Goal: Task Accomplishment & Management: Use online tool/utility

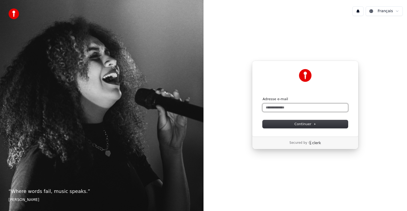
click at [276, 107] on input "Adresse e-mail" at bounding box center [305, 107] width 85 height 8
click at [277, 109] on input "Adresse e-mail" at bounding box center [305, 107] width 85 height 8
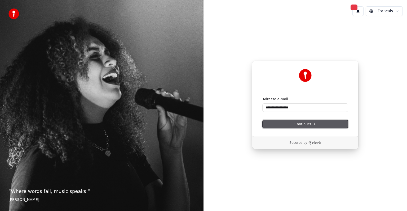
click at [299, 123] on span "Continuer" at bounding box center [306, 123] width 22 height 5
type input "**********"
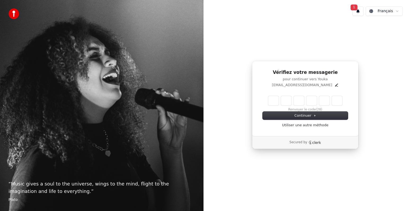
click at [273, 101] on input "Enter verification code" at bounding box center [305, 101] width 74 height 10
click at [273, 101] on input "Enter verification code" at bounding box center [310, 101] width 85 height 10
type input "******"
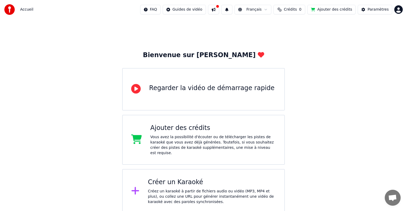
click at [171, 181] on div "Créer un Karaoké Créez un karaoké à partir de fichiers audio ou vidéo (MP3, MP4…" at bounding box center [212, 191] width 128 height 27
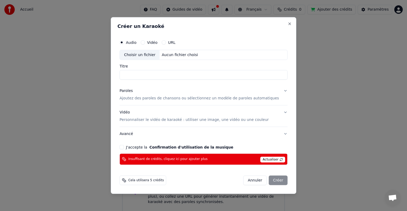
click at [145, 42] on button "Vidéo" at bounding box center [143, 42] width 4 height 4
click at [143, 75] on input "Titre" at bounding box center [204, 75] width 168 height 10
click at [150, 54] on div "Choisir un fichier" at bounding box center [140, 55] width 40 height 10
type input "**********"
click at [124, 147] on button "J'accepte la Confirmation d'utilisation de la musique" at bounding box center [122, 147] width 4 height 4
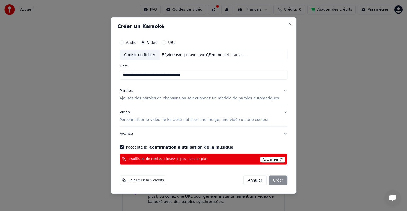
click at [275, 178] on div "Annuler Créer" at bounding box center [266, 180] width 44 height 10
click at [147, 180] on span "Cela utilisera 5 crédits" at bounding box center [146, 180] width 36 height 4
click at [266, 158] on span "Actualiser" at bounding box center [272, 159] width 25 height 6
click at [269, 179] on div "Annuler Créer" at bounding box center [266, 180] width 44 height 10
click at [264, 159] on span "Actualiser" at bounding box center [272, 159] width 25 height 6
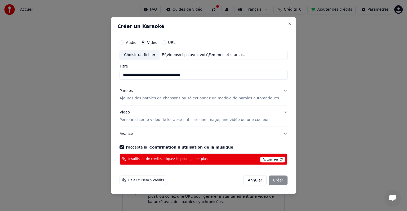
click at [266, 158] on span "Actualiser" at bounding box center [272, 159] width 25 height 6
click at [150, 181] on span "Cela utilisera 5 crédits" at bounding box center [146, 180] width 36 height 4
click at [270, 180] on div "Annuler Créer" at bounding box center [266, 180] width 44 height 10
click at [264, 158] on span "Actualiser" at bounding box center [272, 159] width 25 height 6
click at [166, 42] on button "URL" at bounding box center [164, 42] width 4 height 4
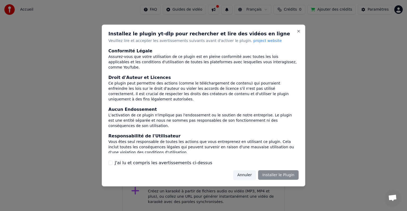
click at [245, 174] on button "Annuler" at bounding box center [244, 175] width 23 height 10
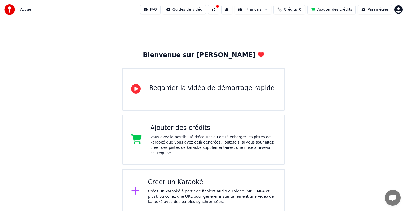
click at [205, 140] on div "Vous avez la possibilité d'écouter ou de télécharger les pistes de karaoké que …" at bounding box center [213, 144] width 126 height 21
click at [177, 181] on div "Créer un Karaoké Créez un karaoké à partir de fichiers audio ou vidéo (MP3, MP4…" at bounding box center [212, 191] width 128 height 27
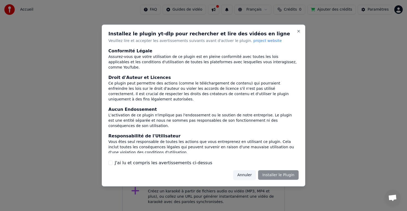
click at [251, 175] on button "Annuler" at bounding box center [244, 175] width 23 height 10
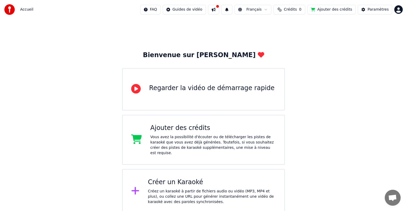
click at [174, 181] on div "Créer un Karaoké Créez un karaoké à partir de fichiers audio ou vidéo (MP3, MP4…" at bounding box center [212, 191] width 128 height 27
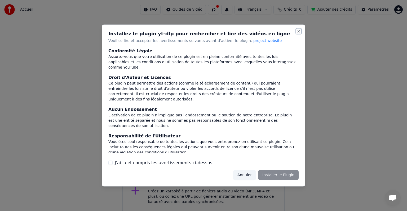
click at [299, 31] on button "Close" at bounding box center [299, 31] width 4 height 4
click at [298, 31] on button "Close" at bounding box center [299, 31] width 4 height 4
click at [110, 162] on button "J'ai lu et compris les avertissements ci-dessus" at bounding box center [110, 162] width 4 height 4
click at [251, 175] on button "Annuler" at bounding box center [244, 175] width 23 height 10
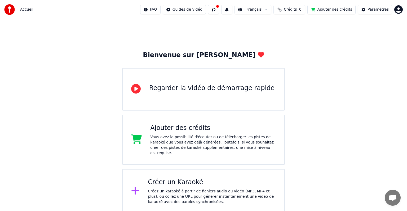
click at [173, 181] on div "Créer un Karaoké Créez un karaoké à partir de fichiers audio ou vidéo (MP3, MP4…" at bounding box center [212, 191] width 128 height 27
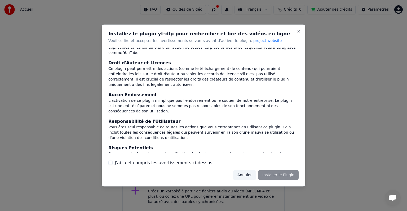
scroll to position [28, 0]
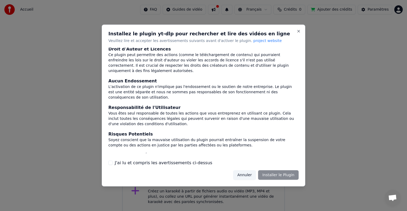
click at [109, 162] on button "J'ai lu et compris les avertissements ci-dessus" at bounding box center [110, 162] width 4 height 4
click at [283, 175] on button "Installer le Plugin" at bounding box center [278, 175] width 41 height 10
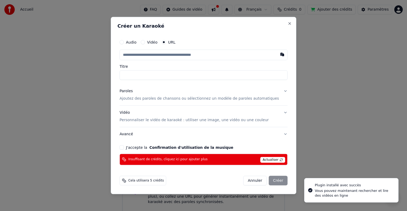
click at [145, 41] on button "Vidéo" at bounding box center [143, 42] width 4 height 4
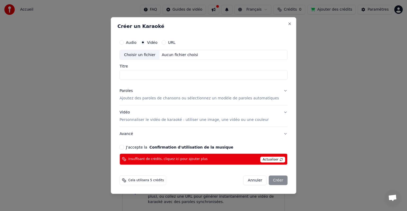
click at [149, 54] on div "Choisir un fichier" at bounding box center [140, 55] width 40 height 10
type input "**********"
click at [124, 145] on button "J'accepte la Confirmation d'utilisation de la musique" at bounding box center [122, 147] width 4 height 4
click at [268, 179] on div "Annuler Créer" at bounding box center [266, 180] width 44 height 10
click at [244, 156] on div "Insuffisant de crédits, cliquez ici pour ajouter plus Actualiser" at bounding box center [204, 158] width 168 height 11
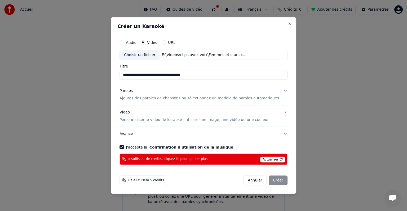
click at [271, 179] on div "Annuler Créer" at bounding box center [266, 180] width 44 height 10
click at [140, 97] on p "Ajoutez des paroles de chansons ou sélectionnez un modèle de paroles automatiqu…" at bounding box center [200, 97] width 160 height 5
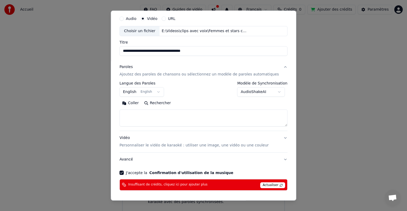
scroll to position [36, 0]
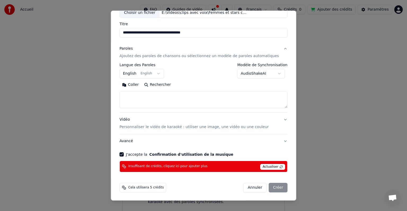
click at [168, 127] on p "Personnaliser le vidéo de karaoké : utiliser une image, une vidéo ou une couleur" at bounding box center [194, 126] width 149 height 5
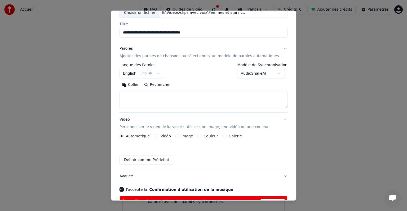
scroll to position [21, 0]
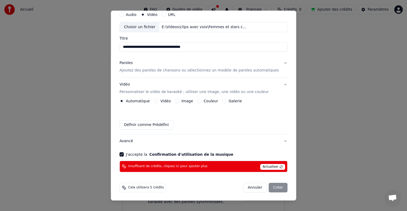
click at [265, 185] on div "Annuler Créer" at bounding box center [266, 188] width 44 height 10
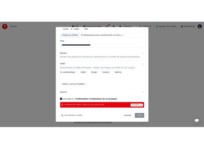
scroll to position [0, 0]
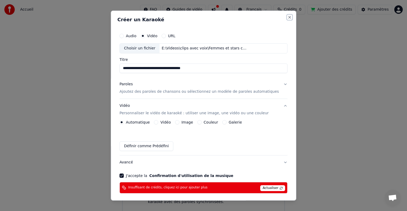
click at [288, 16] on button "Close" at bounding box center [290, 17] width 4 height 4
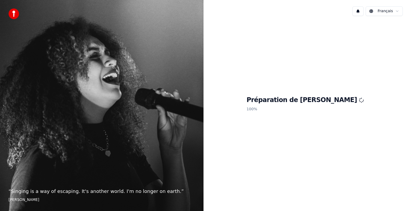
click at [370, 37] on div "Préparation de Youka 100 %" at bounding box center [306, 104] width 204 height 169
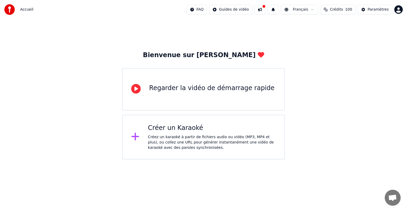
click at [173, 141] on div "Créez un karaoké à partir de fichiers audio ou vidéo (MP3, MP4 et plus), ou col…" at bounding box center [212, 142] width 128 height 16
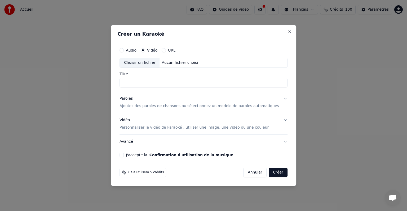
click at [144, 62] on div "Choisir un fichier" at bounding box center [140, 63] width 40 height 10
type input "**********"
click at [124, 155] on button "J'accepte la Confirmation d'utilisation de la musique" at bounding box center [122, 155] width 4 height 4
click at [273, 171] on button "Créer" at bounding box center [278, 172] width 19 height 10
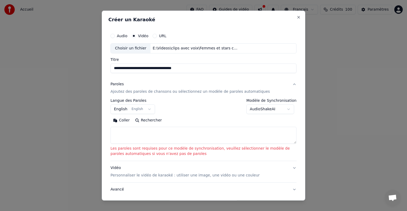
click at [143, 106] on body "**********" at bounding box center [203, 79] width 407 height 159
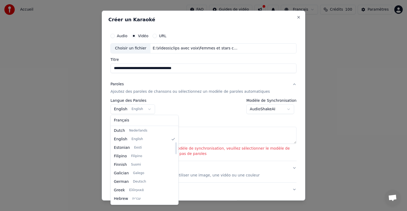
scroll to position [95, 0]
select select "**"
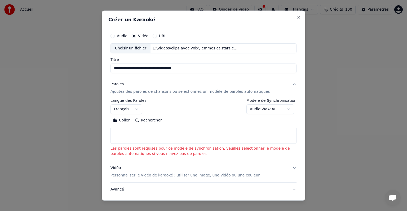
click at [274, 108] on body "**********" at bounding box center [203, 79] width 407 height 159
click at [128, 136] on textarea at bounding box center [204, 135] width 186 height 17
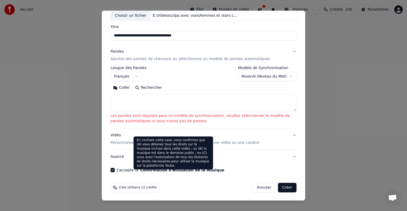
scroll to position [33, 0]
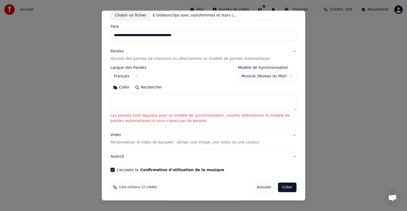
click at [150, 118] on p "Les paroles sont requises pour ce modèle de synchronisation, veuillez sélection…" at bounding box center [204, 118] width 186 height 11
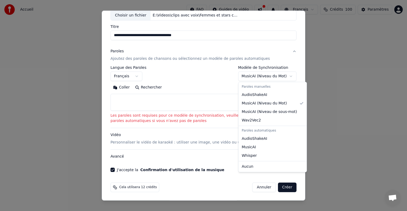
click at [286, 75] on body "**********" at bounding box center [203, 79] width 407 height 159
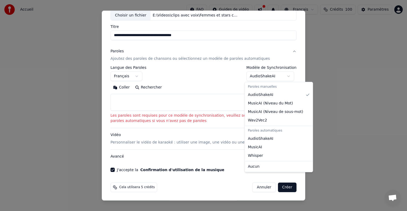
click at [279, 76] on body "**********" at bounding box center [203, 79] width 407 height 159
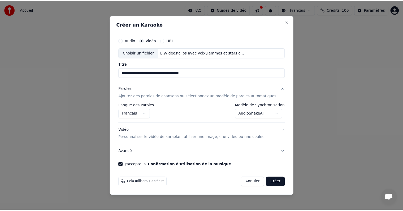
scroll to position [0, 0]
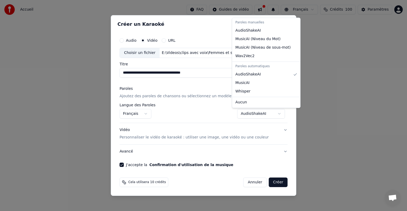
click at [257, 114] on body "**********" at bounding box center [203, 79] width 407 height 159
select select "**********"
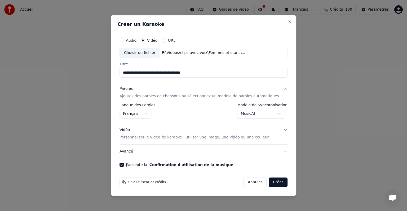
click at [215, 96] on p "Ajoutez des paroles de chansons ou sélectionnez un modèle de paroles automatiqu…" at bounding box center [200, 95] width 160 height 5
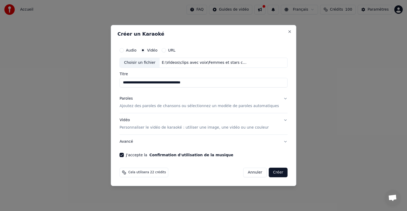
click at [203, 105] on p "Ajoutez des paroles de chansons ou sélectionnez un modèle de paroles automatiqu…" at bounding box center [200, 105] width 160 height 5
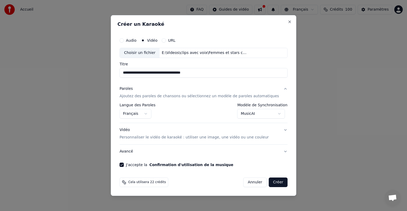
click at [270, 181] on button "Créer" at bounding box center [278, 182] width 19 height 10
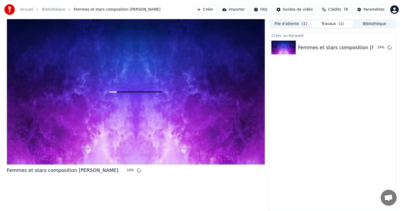
click at [213, 10] on button "Créer" at bounding box center [204, 10] width 23 height 10
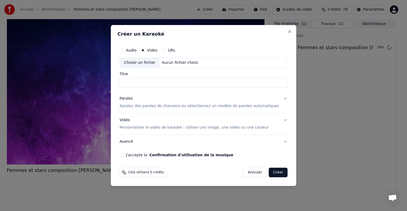
click at [166, 50] on button "URL" at bounding box center [164, 50] width 4 height 4
click at [163, 64] on input "text" at bounding box center [204, 62] width 168 height 11
click at [159, 61] on input "text" at bounding box center [204, 62] width 168 height 11
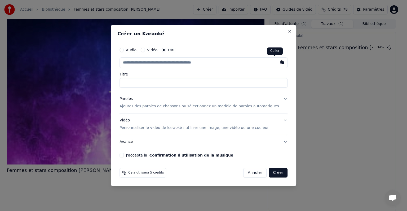
click at [277, 61] on button "button" at bounding box center [282, 62] width 11 height 10
type input "**********"
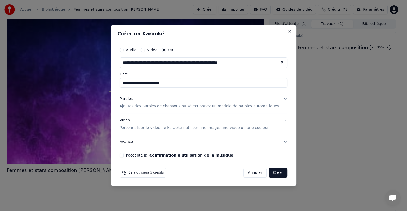
type input "**********"
click at [124, 154] on button "J'accepte la Confirmation d'utilisation de la musique" at bounding box center [122, 155] width 4 height 4
click at [272, 171] on button "Créer" at bounding box center [278, 173] width 19 height 10
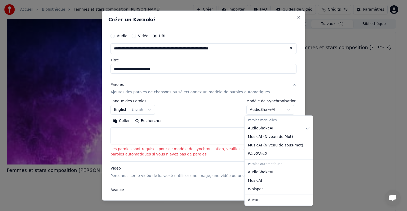
click at [274, 108] on body "**********" at bounding box center [201, 105] width 403 height 211
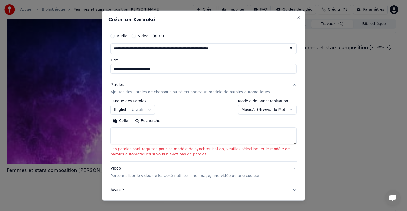
click at [131, 133] on textarea at bounding box center [204, 135] width 186 height 17
click at [274, 110] on button "MusicAI ( Niveau du Mot )" at bounding box center [267, 110] width 58 height 10
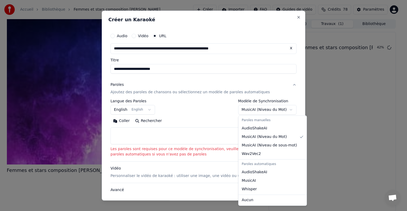
select select "**********"
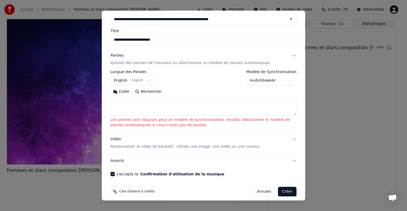
scroll to position [33, 0]
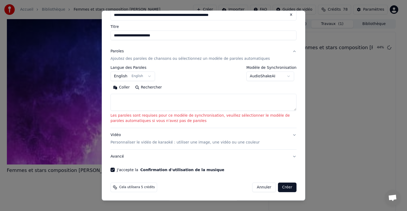
click at [134, 102] on textarea at bounding box center [204, 102] width 186 height 17
click at [139, 76] on button "English English" at bounding box center [133, 76] width 45 height 10
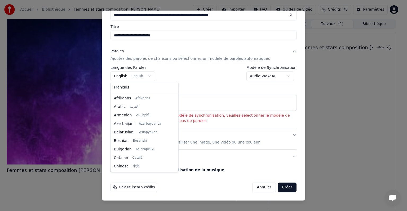
scroll to position [42, 0]
select select "**"
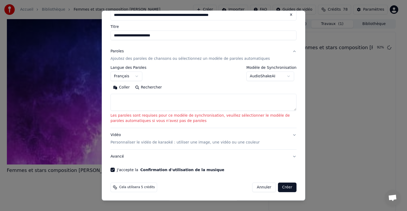
click at [121, 100] on textarea at bounding box center [204, 102] width 186 height 17
click at [115, 87] on button "Coller" at bounding box center [122, 87] width 22 height 8
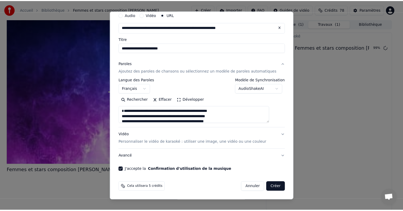
scroll to position [21, 0]
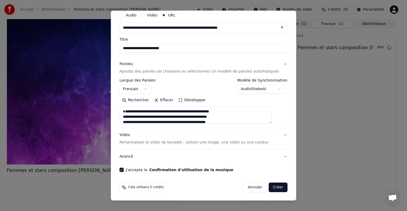
click at [269, 187] on button "Créer" at bounding box center [278, 187] width 19 height 10
type textarea "**********"
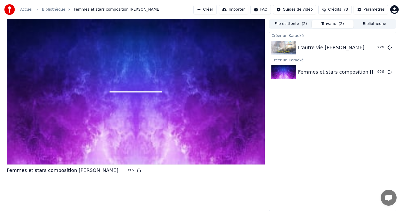
scroll to position [0, 0]
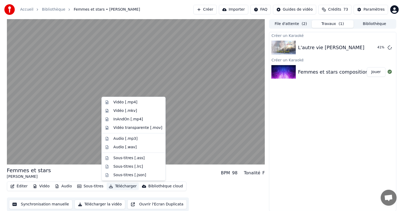
click at [117, 186] on button "Télécharger" at bounding box center [123, 185] width 32 height 7
click at [118, 102] on div "Vidéo [.mp4]" at bounding box center [125, 101] width 24 height 5
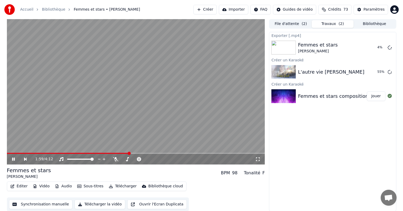
click at [13, 158] on icon at bounding box center [17, 159] width 12 height 4
click at [89, 204] on button "Télécharger la vidéo" at bounding box center [100, 204] width 51 height 10
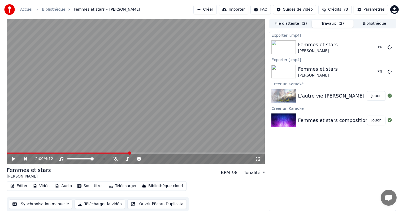
click at [90, 203] on button "Télécharger la vidéo" at bounding box center [100, 204] width 51 height 10
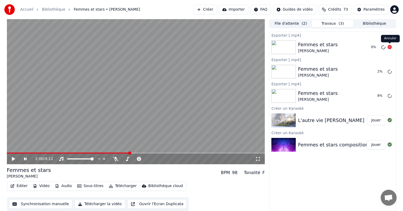
click at [389, 46] on icon at bounding box center [390, 47] width 4 height 4
click at [390, 72] on icon at bounding box center [390, 71] width 4 height 4
click at [378, 120] on button "Jouer" at bounding box center [376, 120] width 19 height 10
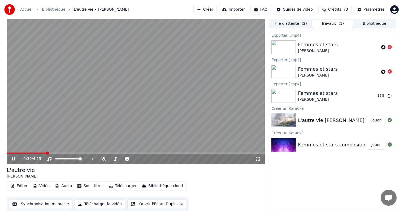
click at [94, 204] on button "Télécharger la vidéo" at bounding box center [100, 204] width 51 height 10
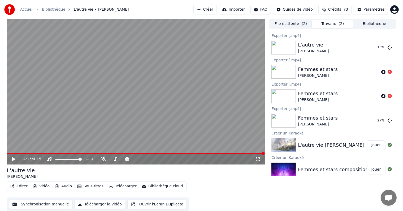
click at [213, 9] on button "Créer" at bounding box center [204, 10] width 23 height 10
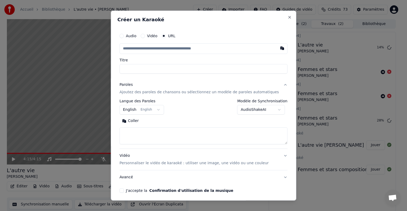
click at [164, 162] on p "Personnaliser le vidéo de karaoké : utiliser une image, une vidéo ou une couleur" at bounding box center [194, 162] width 149 height 5
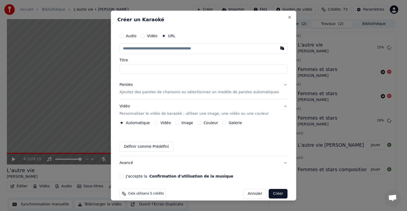
click at [145, 35] on button "Vidéo" at bounding box center [143, 36] width 4 height 4
click at [150, 48] on div "Choisir un fichier" at bounding box center [140, 49] width 40 height 10
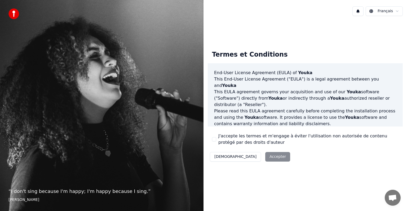
click at [215, 139] on button "J'accepte les termes et m'engage à éviter l'utilisation non autorisée de conten…" at bounding box center [214, 139] width 4 height 4
click at [266, 157] on button "Accepter" at bounding box center [278, 157] width 25 height 10
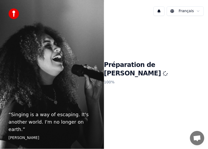
click at [68, 131] on p "“ Singing is a way of escaping. It's another world. I'm no longer on earth. ”" at bounding box center [51, 122] width 87 height 22
click at [68, 129] on p "“ Singing is a way of escaping. It's another world. I'm no longer on earth. ”" at bounding box center [51, 122] width 87 height 22
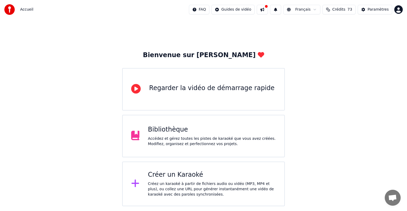
click at [180, 142] on div "Accédez et gérez toutes les pistes de karaoké que vous avez créées. Modifiez, o…" at bounding box center [212, 141] width 128 height 11
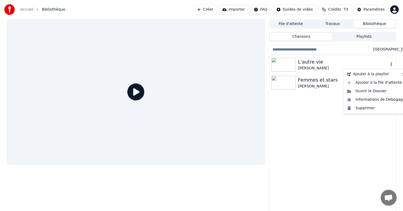
click at [392, 64] on icon "button" at bounding box center [391, 64] width 1 height 4
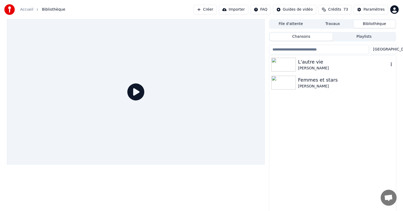
click at [301, 65] on div "L'autre vie" at bounding box center [343, 61] width 90 height 7
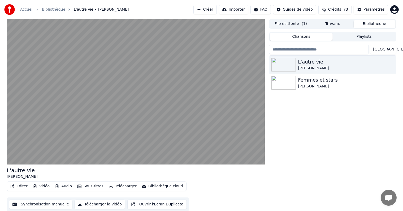
click at [95, 203] on button "Télécharger la vidéo" at bounding box center [100, 204] width 51 height 10
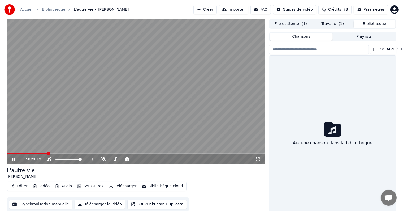
click at [371, 23] on button "Bibliothèque" at bounding box center [375, 24] width 42 height 8
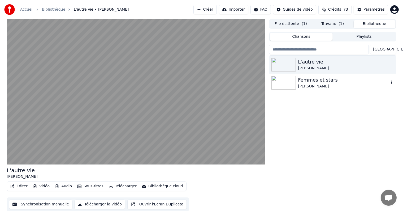
click at [307, 85] on div "[PERSON_NAME]" at bounding box center [343, 86] width 90 height 5
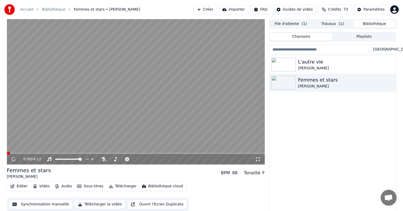
click at [93, 204] on button "Télécharger la vidéo" at bounding box center [100, 204] width 51 height 10
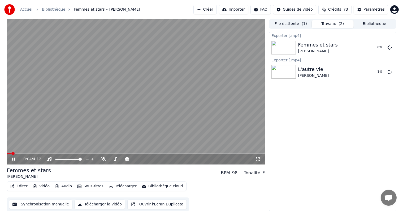
click at [11, 158] on icon at bounding box center [17, 159] width 12 height 4
click at [205, 192] on div "Éditer Vidéo Audio Sous-titres Télécharger Bibliothèque cloud Synchronisation m…" at bounding box center [136, 196] width 258 height 30
click at [211, 8] on button "Créer" at bounding box center [204, 10] width 23 height 10
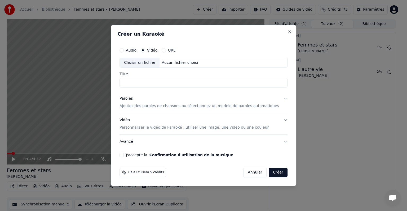
click at [166, 51] on button "URL" at bounding box center [164, 50] width 4 height 4
click at [277, 62] on button "button" at bounding box center [282, 62] width 11 height 10
type input "**********"
click at [124, 155] on button "J'accepte la Confirmation d'utilisation de la musique" at bounding box center [122, 155] width 4 height 4
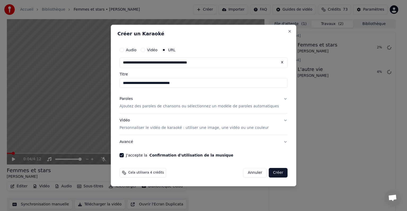
click at [273, 172] on button "Créer" at bounding box center [278, 173] width 19 height 10
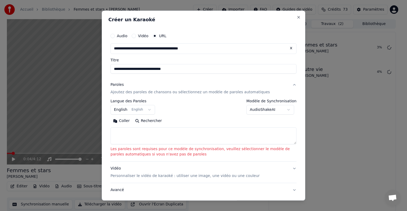
click at [124, 134] on textarea at bounding box center [204, 135] width 186 height 17
click at [140, 109] on button "English English" at bounding box center [133, 110] width 45 height 10
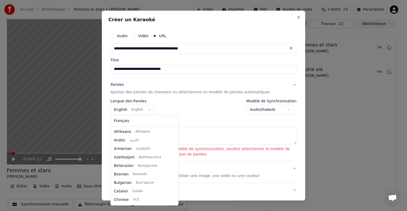
scroll to position [42, 0]
select select "**"
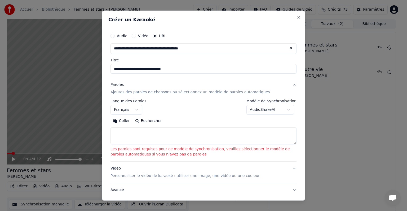
click at [150, 135] on textarea at bounding box center [204, 135] width 186 height 17
click at [116, 120] on button "Coller" at bounding box center [122, 120] width 22 height 8
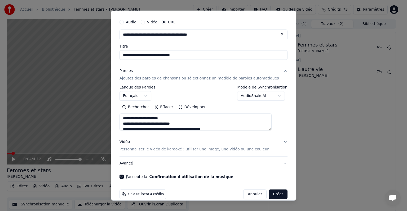
scroll to position [21, 0]
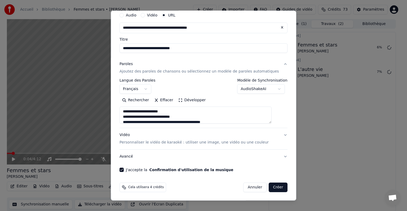
click at [269, 186] on button "Créer" at bounding box center [278, 187] width 19 height 10
type textarea "**********"
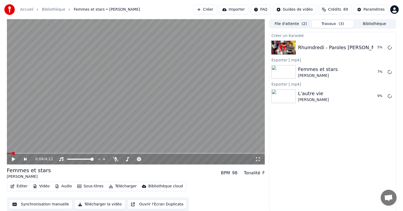
click at [214, 8] on button "Créer" at bounding box center [204, 10] width 23 height 10
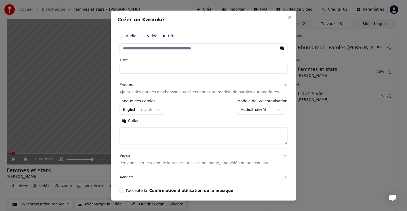
click at [137, 48] on input "text" at bounding box center [204, 48] width 168 height 11
click at [277, 48] on button "button" at bounding box center [282, 48] width 11 height 10
type input "**********"
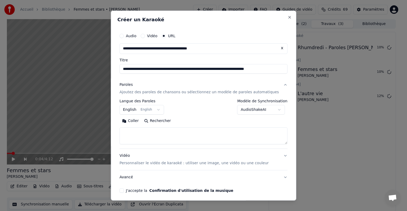
click at [144, 132] on textarea at bounding box center [204, 135] width 168 height 17
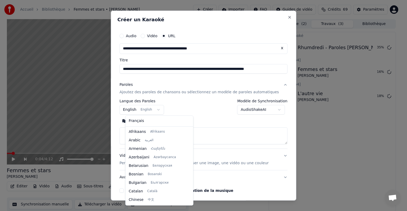
click at [152, 110] on button "English English" at bounding box center [142, 110] width 45 height 10
select select "**"
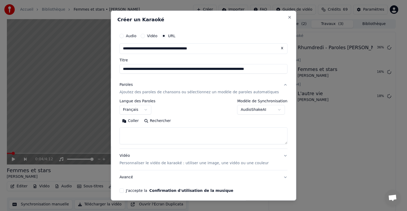
click at [134, 131] on textarea at bounding box center [204, 135] width 168 height 17
click at [133, 119] on button "Coller" at bounding box center [131, 120] width 22 height 8
drag, startPoint x: 156, startPoint y: 133, endPoint x: 123, endPoint y: 130, distance: 33.0
click at [123, 130] on div "**********" at bounding box center [204, 106] width 186 height 190
type textarea "**********"
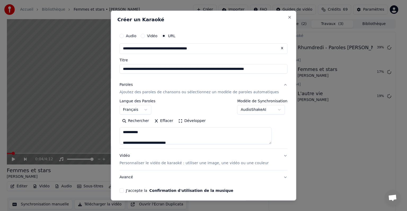
click at [124, 191] on button "J'accepte la Confirmation d'utilisation de la musique" at bounding box center [122, 190] width 4 height 4
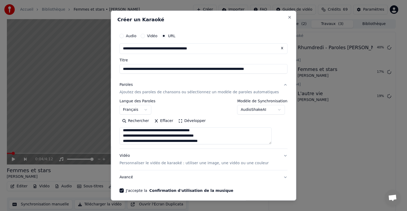
scroll to position [53, 0]
click at [165, 162] on p "Personnaliser le vidéo de karaoké : utiliser une image, une vidéo ou une couleur" at bounding box center [194, 162] width 149 height 5
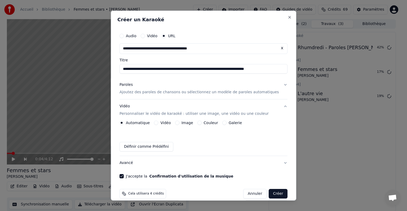
click at [218, 92] on p "Ajoutez des paroles de chansons ou sélectionnez un modèle de paroles automatiqu…" at bounding box center [200, 91] width 160 height 5
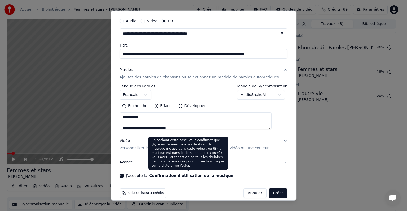
scroll to position [21, 0]
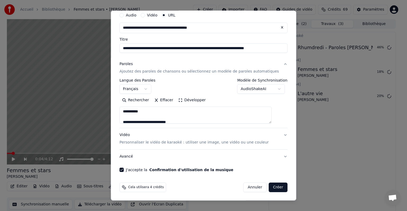
click at [132, 155] on button "Avancé" at bounding box center [204, 156] width 168 height 14
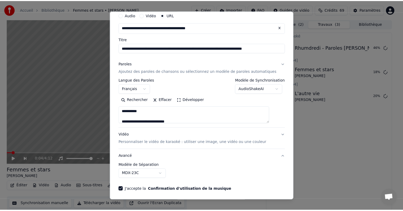
scroll to position [0, 0]
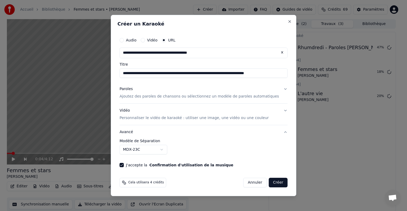
click at [167, 149] on button "MDX-23C" at bounding box center [144, 150] width 48 height 10
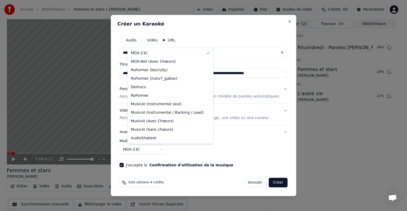
select select "**********"
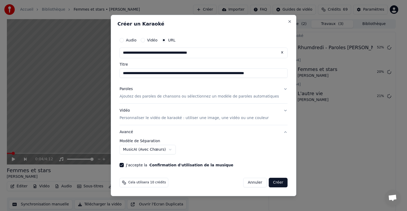
click at [271, 182] on button "Créer" at bounding box center [278, 182] width 19 height 10
